Goal: Contribute content: Contribute content

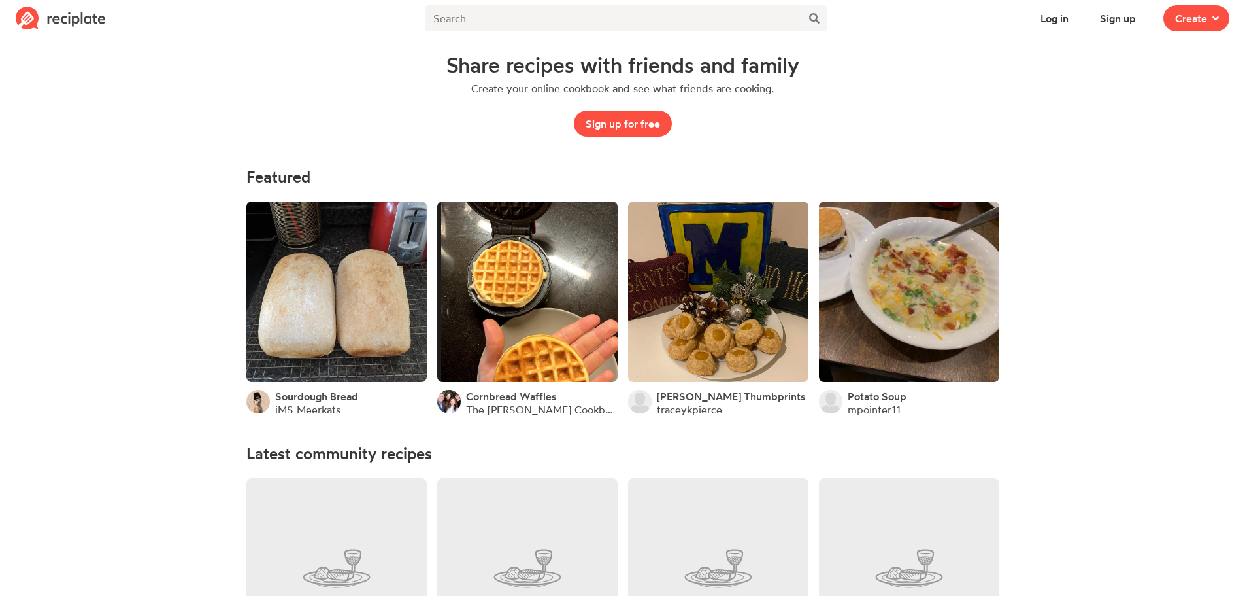
scroll to position [65, 0]
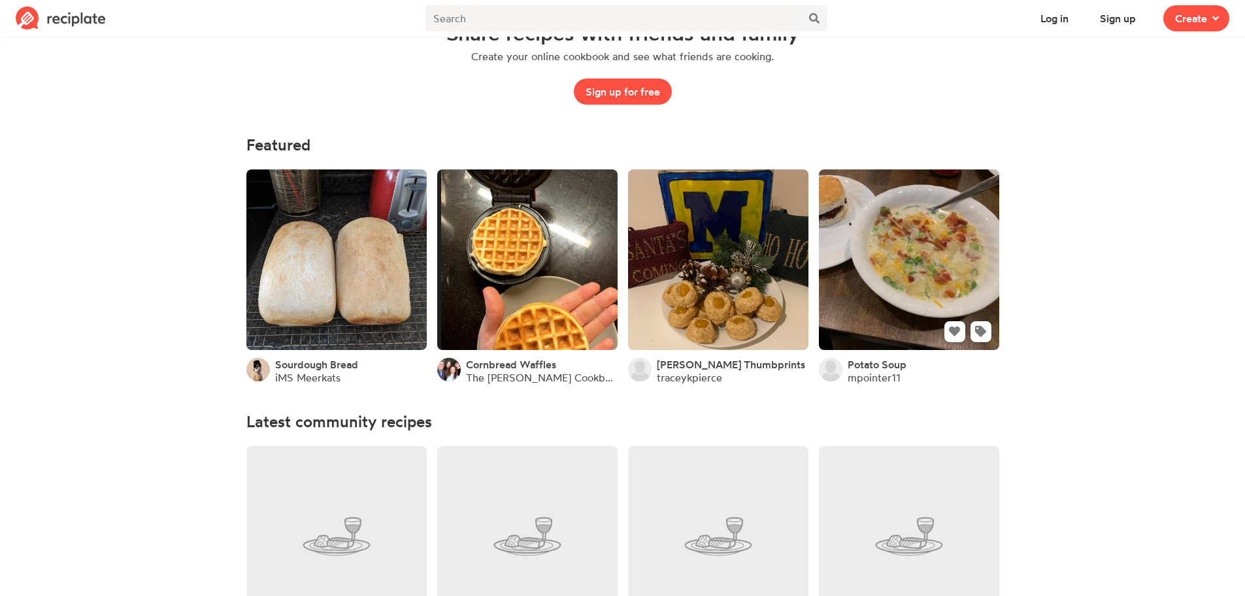
click at [881, 218] on link at bounding box center [909, 259] width 180 height 180
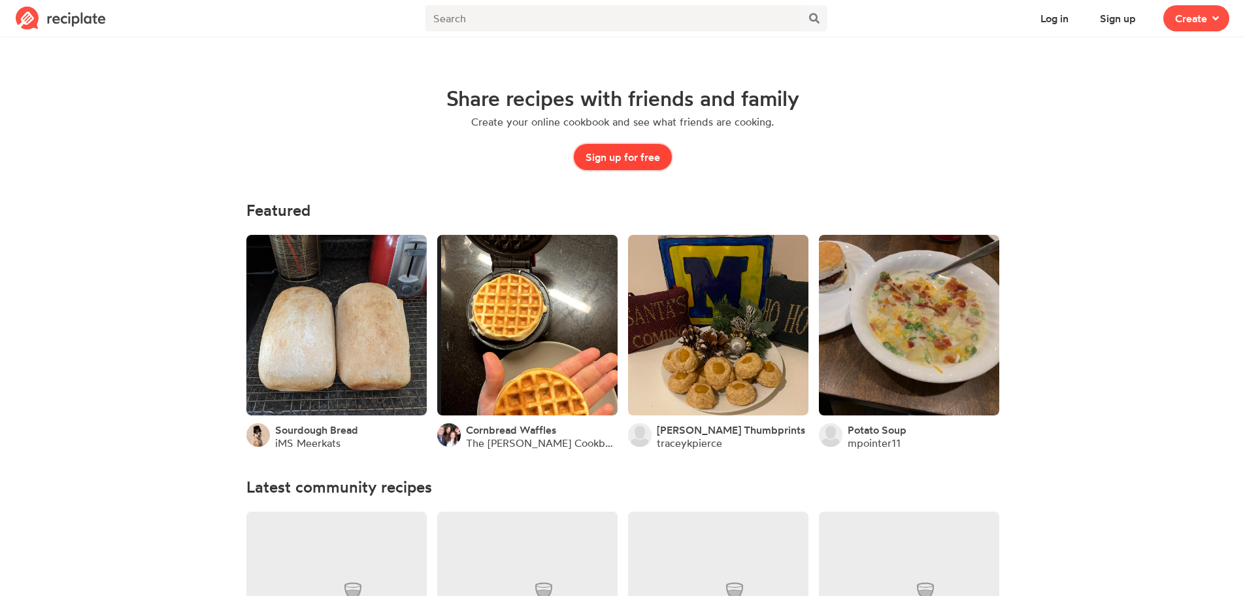
click at [624, 160] on button "Sign up for free" at bounding box center [623, 157] width 98 height 26
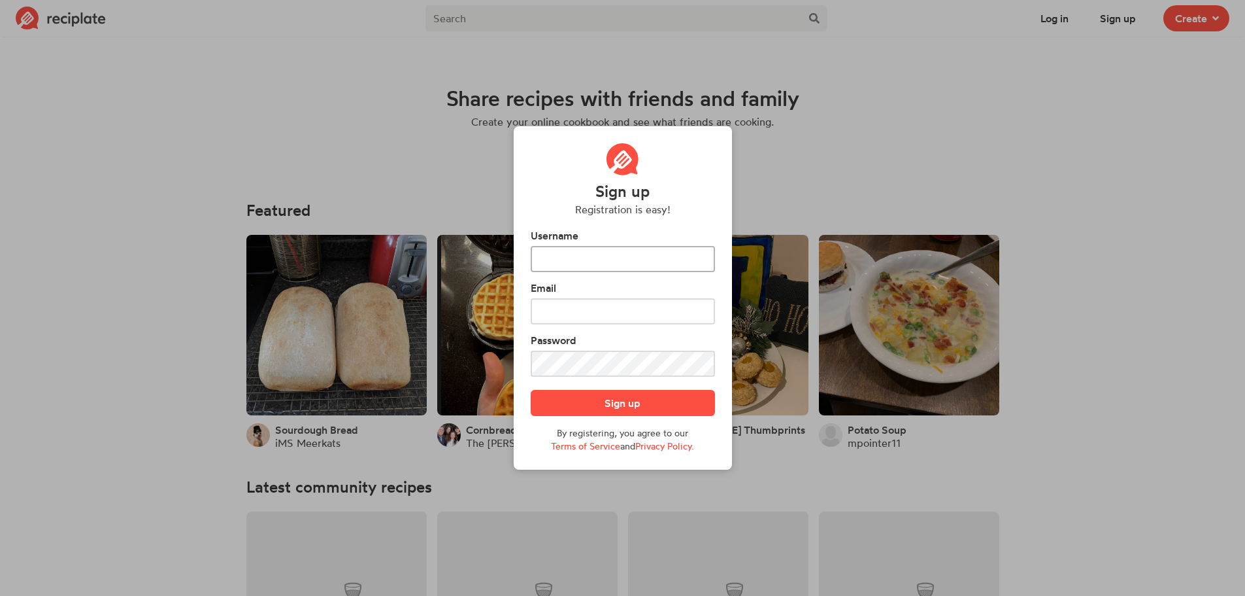
click at [624, 260] on input "text" at bounding box center [623, 259] width 184 height 26
type input "BrandiOwens"
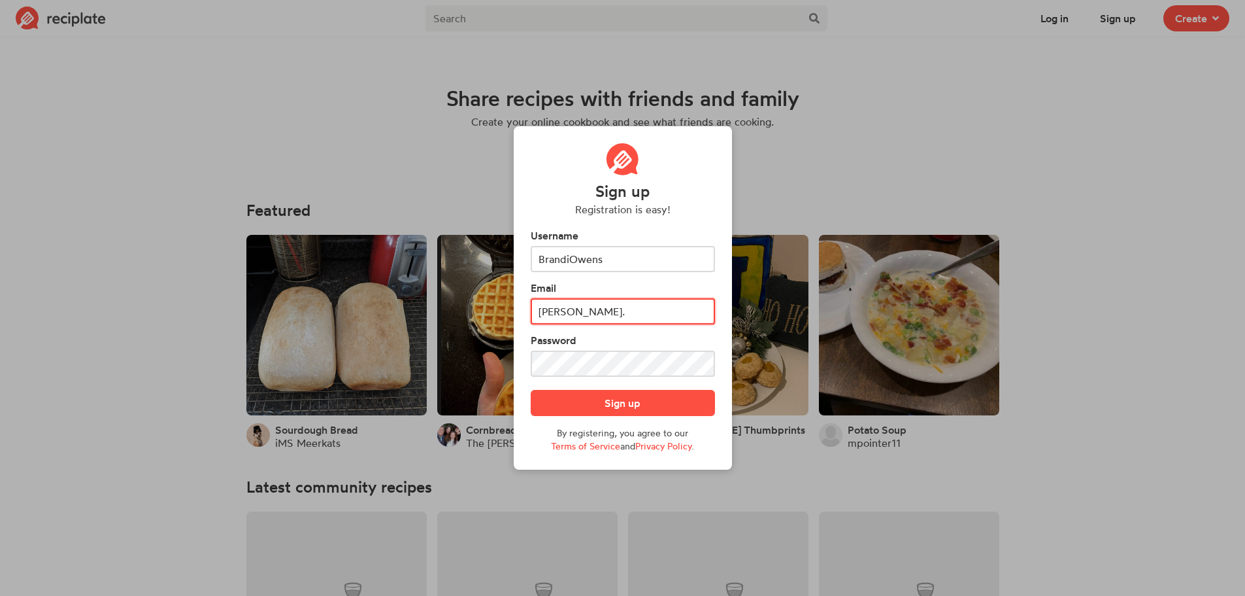
type input "[PERSON_NAME][EMAIL_ADDRESS][DOMAIN_NAME]"
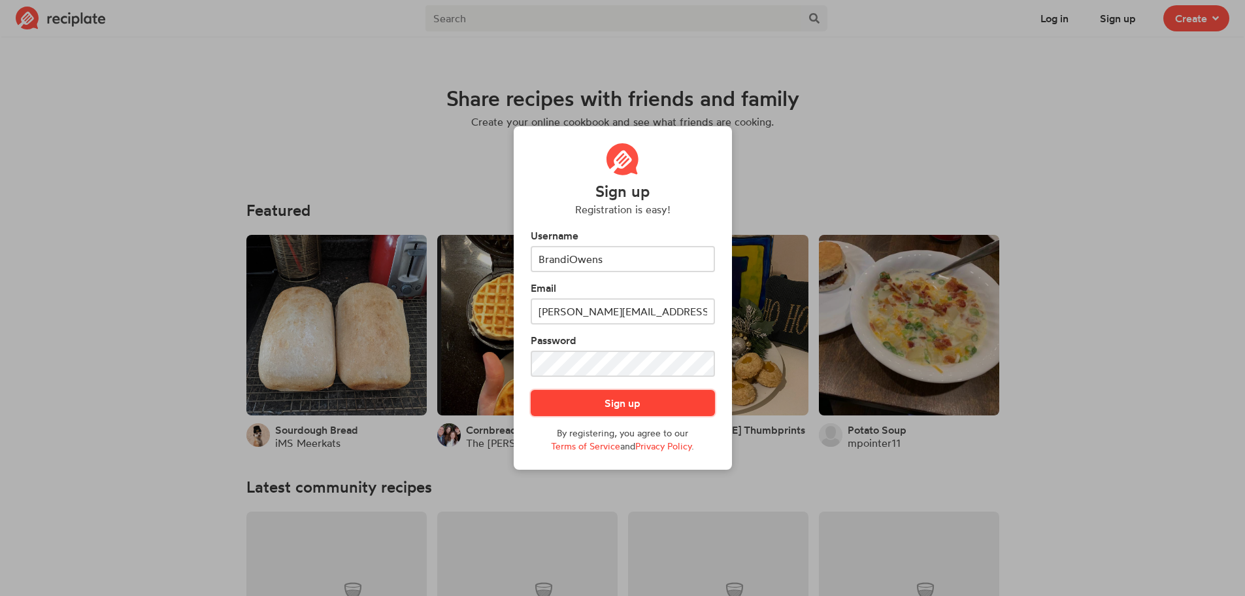
click at [630, 403] on button "Sign up" at bounding box center [623, 403] width 184 height 26
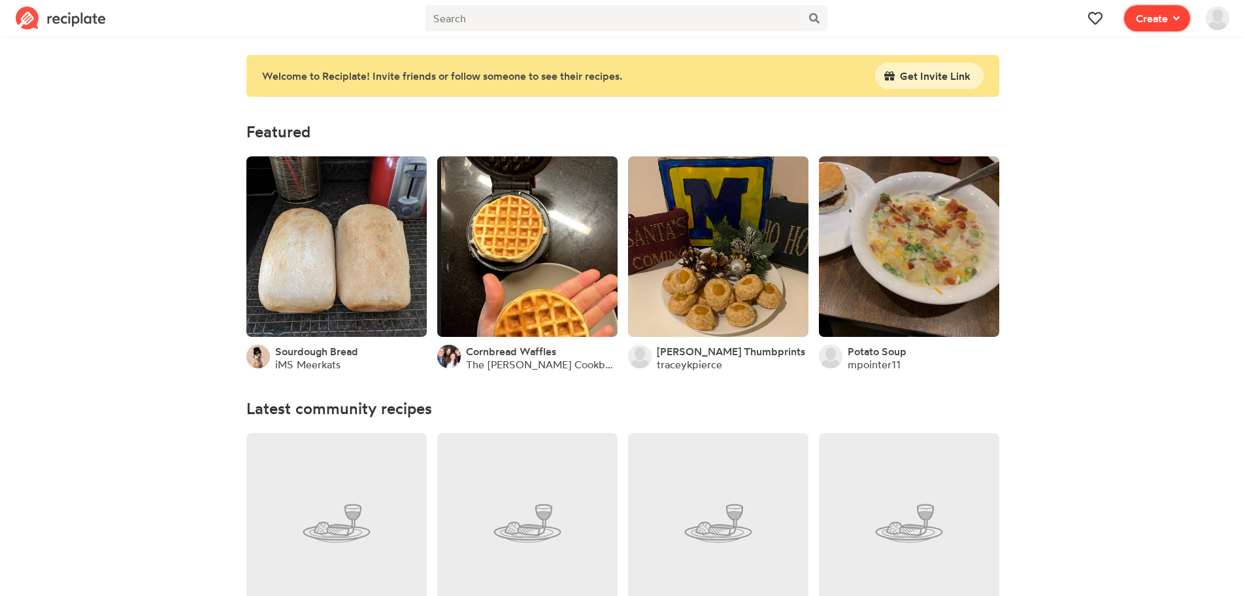
click at [1168, 20] on span "Create" at bounding box center [1152, 18] width 32 height 16
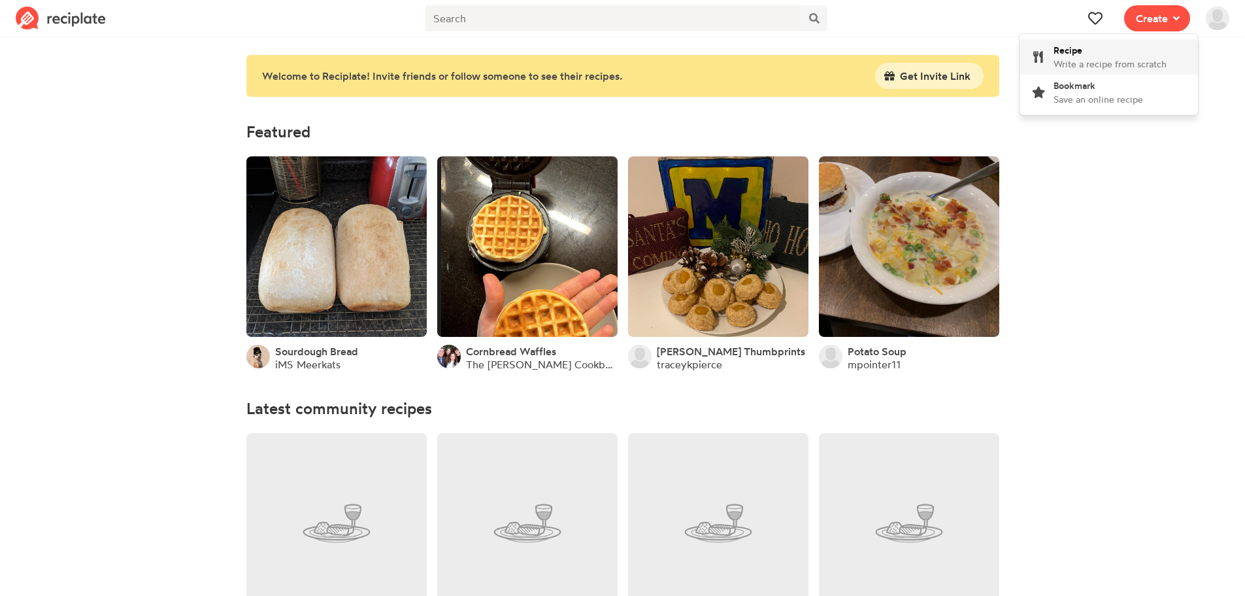
click at [1142, 50] on div "Recipe Write a recipe from scratch" at bounding box center [1110, 56] width 113 height 27
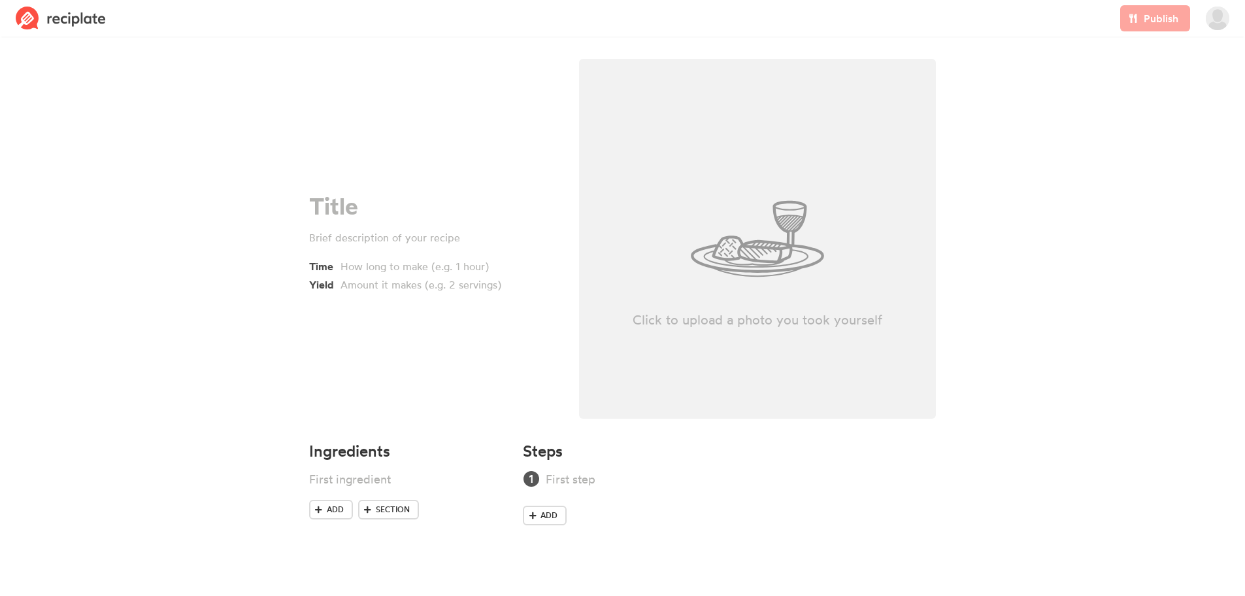
click at [40, 19] on img at bounding box center [61, 19] width 90 height 24
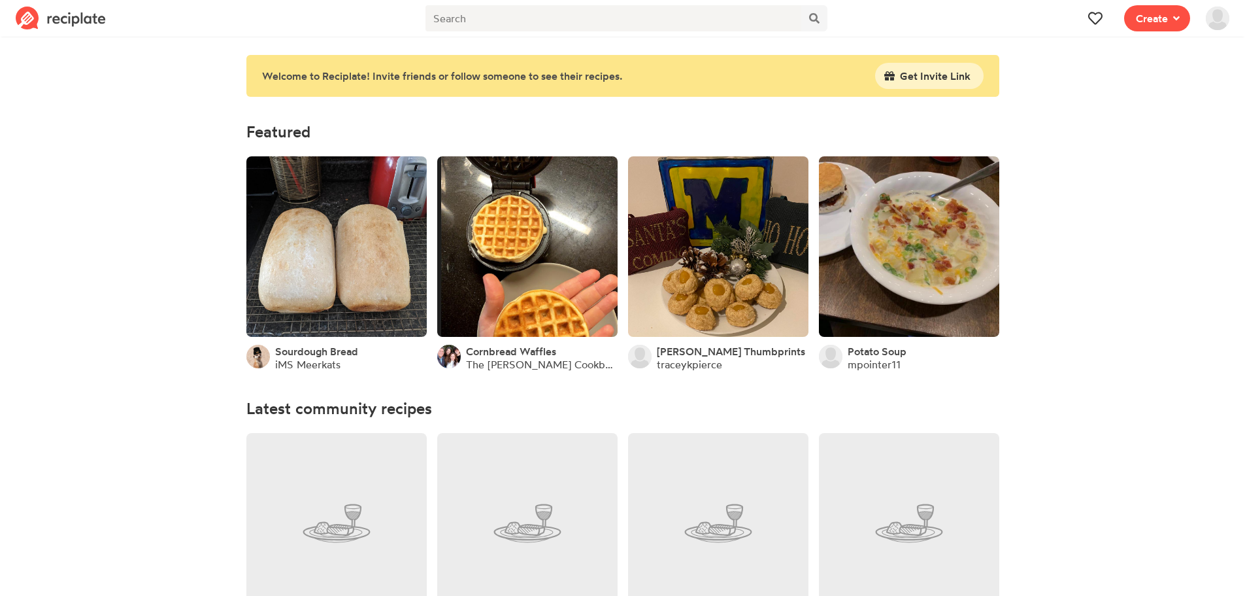
click at [1226, 18] on img at bounding box center [1218, 19] width 24 height 24
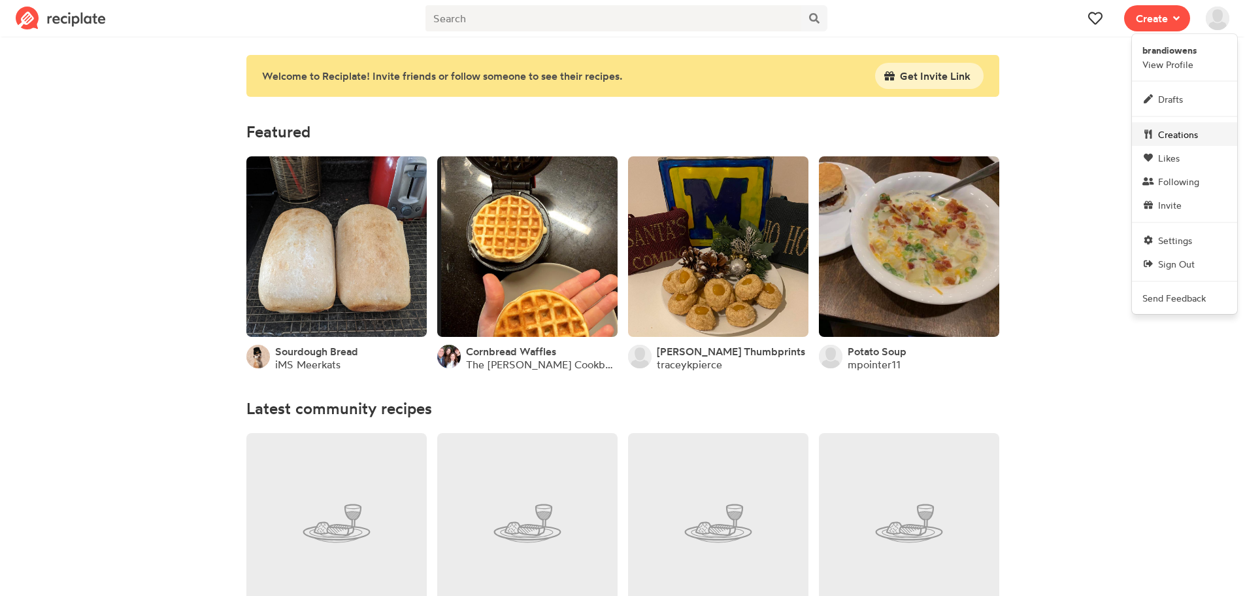
click at [1185, 140] on span "Creations" at bounding box center [1178, 134] width 40 height 14
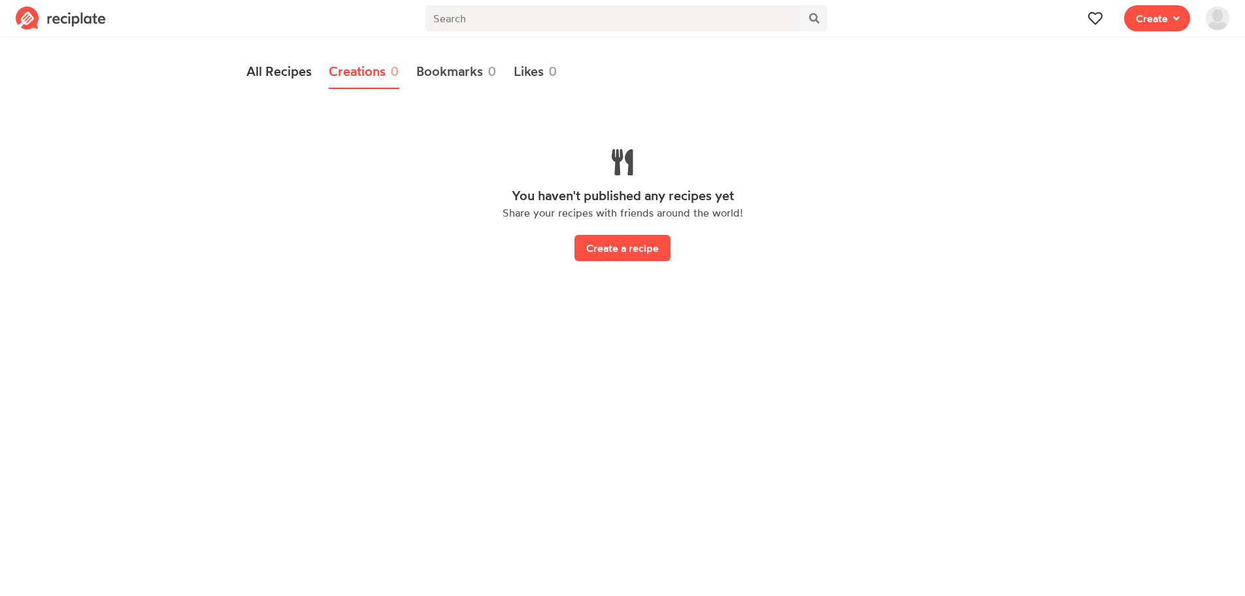
click at [284, 76] on link "All Recipes" at bounding box center [278, 72] width 65 height 34
